Goal: Book appointment/travel/reservation

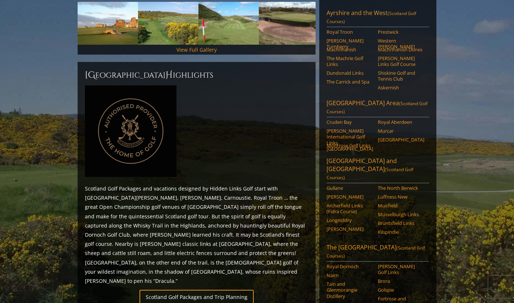
scroll to position [346, 0]
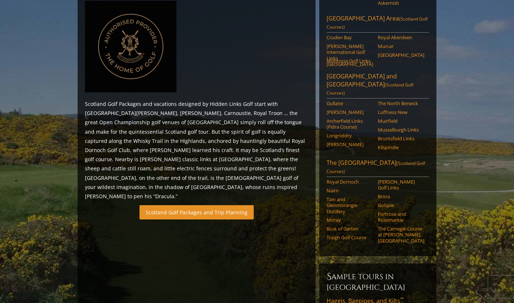
click at [227, 205] on link "Scotland Golf Packages and Trip Planning" at bounding box center [196, 212] width 114 height 14
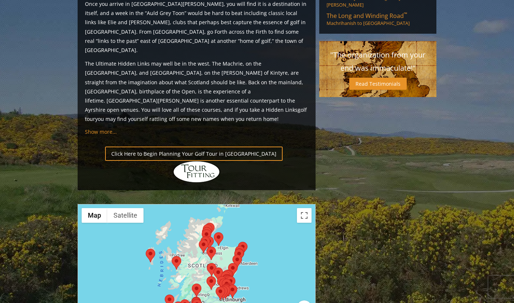
scroll to position [718, 0]
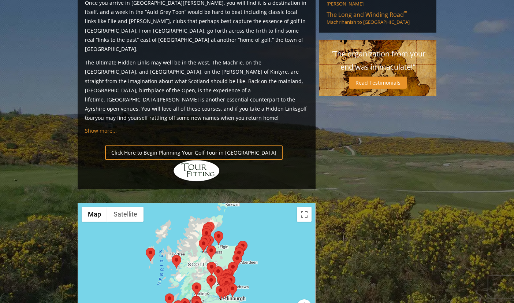
click at [266, 218] on div at bounding box center [196, 276] width 237 height 146
click at [297, 299] on gmp-internal-camera-control at bounding box center [304, 306] width 15 height 15
click at [296, 239] on div "Map Terrain Satellite Labels Keyboard shortcuts Map Data Map data ©2025 GeoBasi…" at bounding box center [196, 276] width 237 height 146
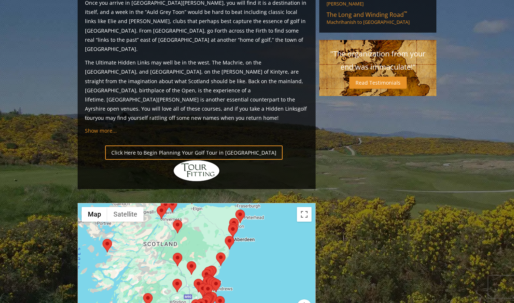
drag, startPoint x: 229, startPoint y: 229, endPoint x: 249, endPoint y: 229, distance: 20.5
click at [249, 229] on div at bounding box center [196, 276] width 237 height 146
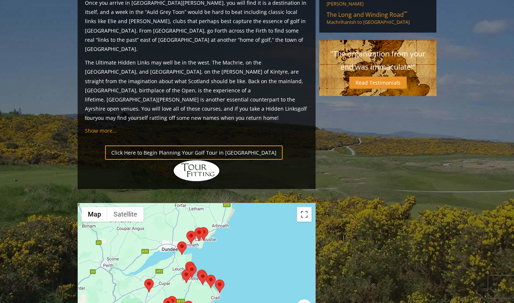
drag, startPoint x: 205, startPoint y: 237, endPoint x: 217, endPoint y: 237, distance: 11.3
click at [217, 237] on div at bounding box center [196, 276] width 237 height 146
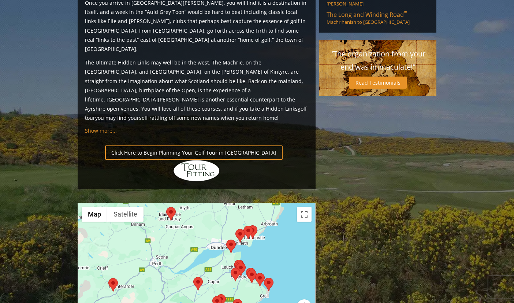
drag, startPoint x: 217, startPoint y: 237, endPoint x: 258, endPoint y: 240, distance: 41.5
click at [258, 240] on div at bounding box center [196, 276] width 237 height 146
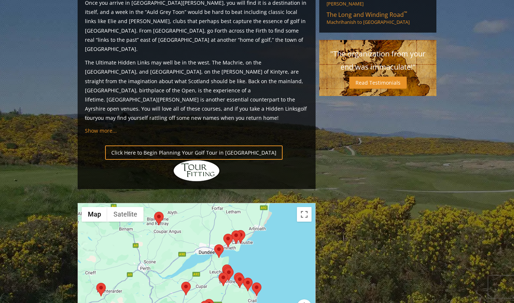
drag, startPoint x: 221, startPoint y: 182, endPoint x: 205, endPoint y: 182, distance: 15.7
click at [205, 203] on div at bounding box center [196, 276] width 237 height 146
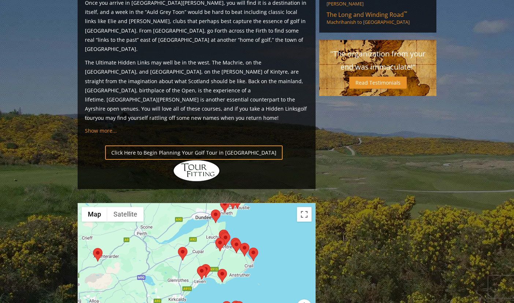
drag, startPoint x: 205, startPoint y: 213, endPoint x: 202, endPoint y: 178, distance: 34.9
click at [202, 203] on div at bounding box center [196, 276] width 237 height 146
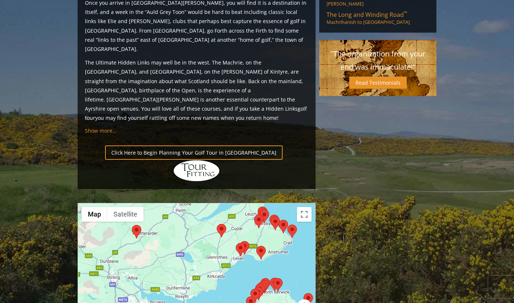
drag, startPoint x: 205, startPoint y: 219, endPoint x: 263, endPoint y: 214, distance: 57.7
click at [263, 214] on div at bounding box center [196, 276] width 237 height 146
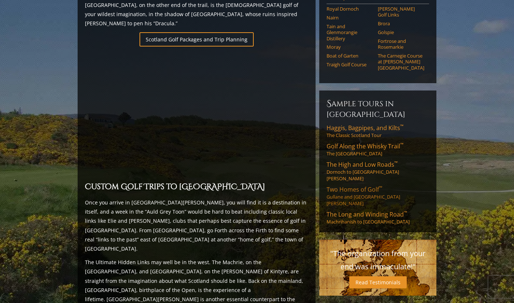
scroll to position [520, 0]
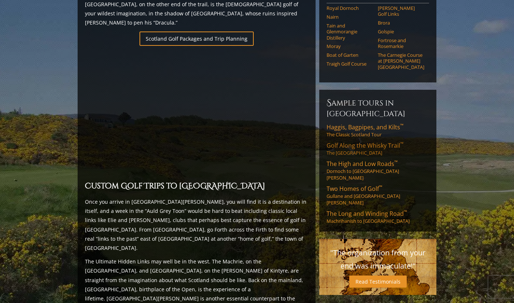
click at [361, 141] on span "Golf Along the Whisky Trail ™" at bounding box center [364, 145] width 77 height 8
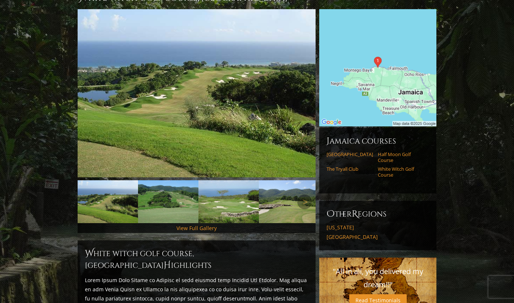
scroll to position [86, 0]
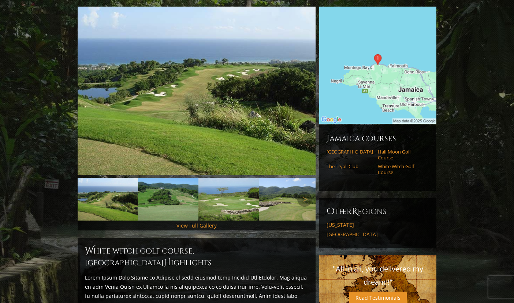
click at [167, 189] on img at bounding box center [168, 198] width 60 height 43
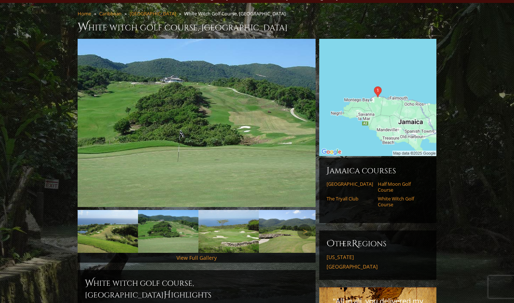
scroll to position [38, 0]
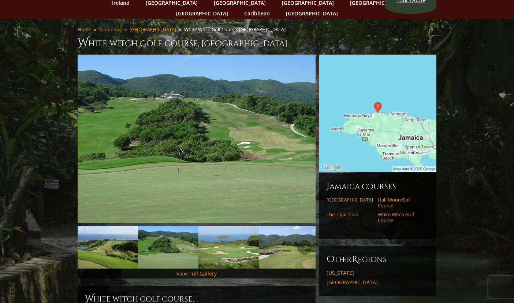
click at [222, 231] on img at bounding box center [228, 246] width 60 height 43
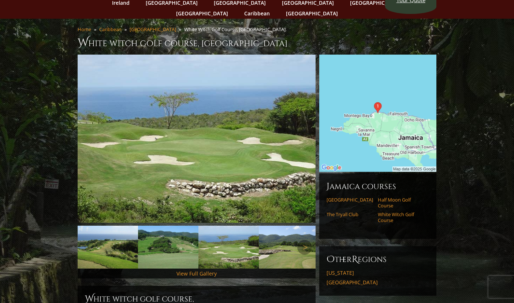
click at [273, 243] on img at bounding box center [289, 246] width 60 height 43
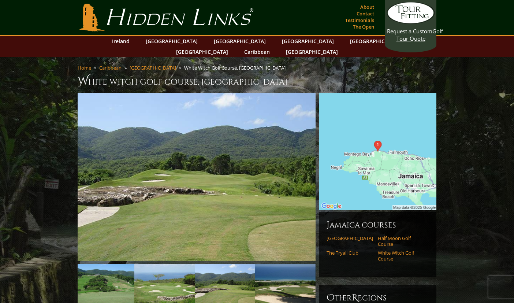
scroll to position [0, 0]
click at [336, 235] on link "[GEOGRAPHIC_DATA]" at bounding box center [349, 238] width 46 height 6
